Goal: Task Accomplishment & Management: Use online tool/utility

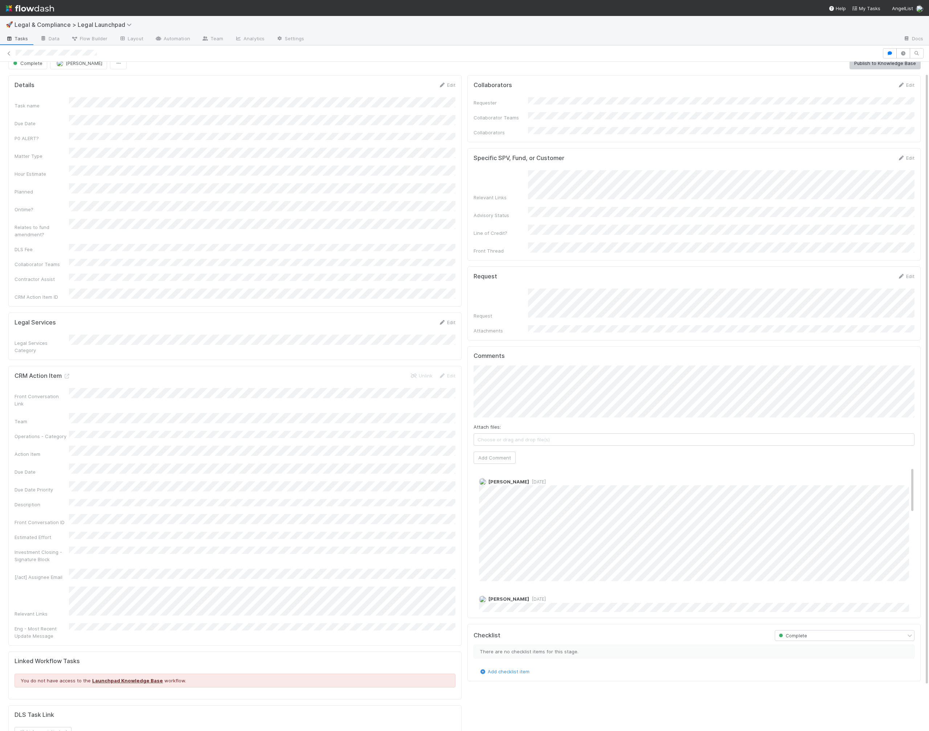
scroll to position [13, 0]
